Goal: Task Accomplishment & Management: Complete application form

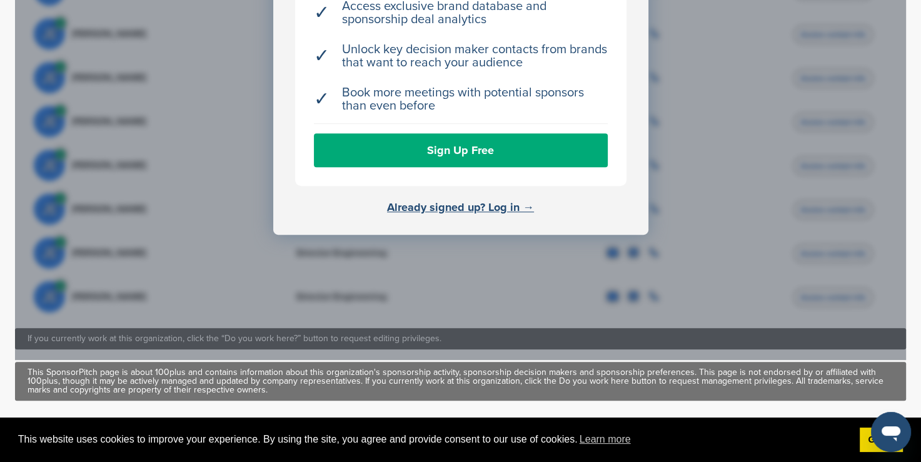
scroll to position [524, 0]
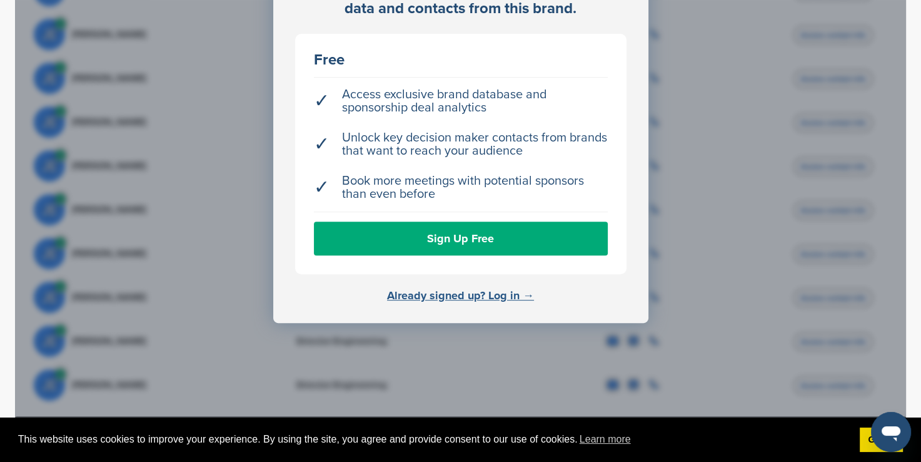
click at [457, 288] on link "Already signed up? Log in →" at bounding box center [460, 295] width 147 height 14
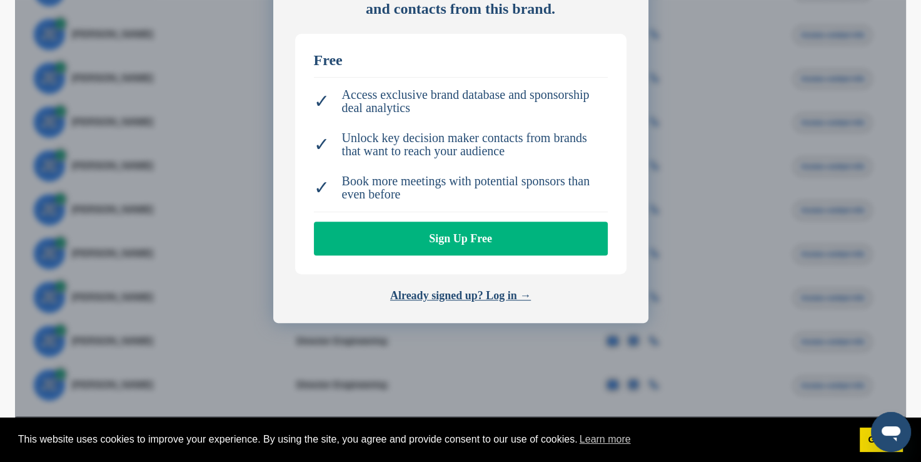
click at [448, 221] on link "Sign Up Free" at bounding box center [461, 238] width 294 height 34
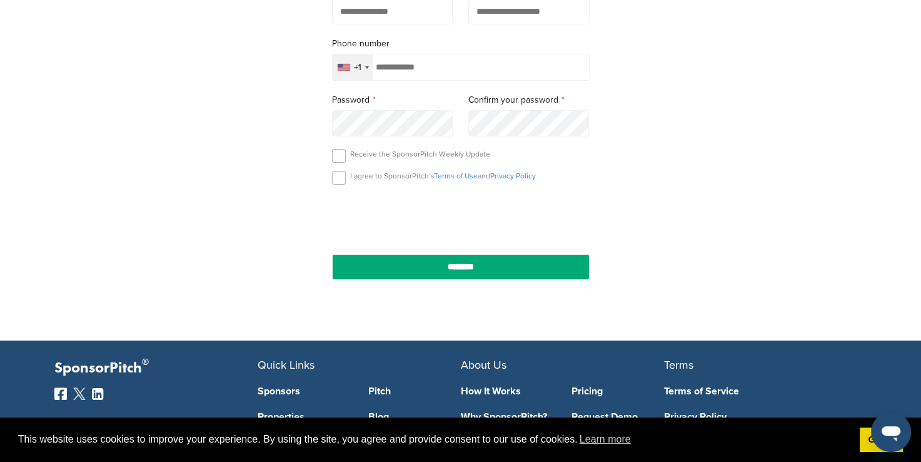
scroll to position [313, 0]
